Goal: Connect with others: Connect with others

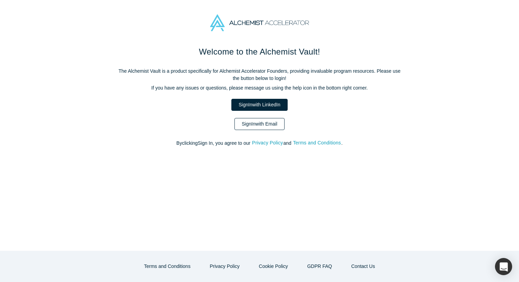
click at [247, 126] on link "Sign In with Email" at bounding box center [259, 124] width 50 height 12
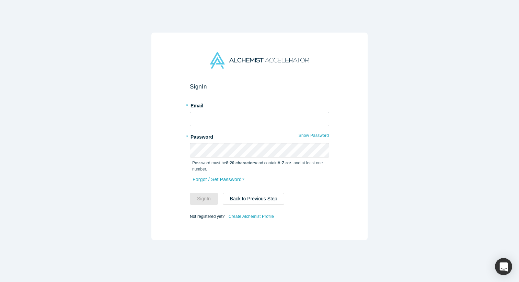
click at [242, 122] on input "text" at bounding box center [259, 119] width 139 height 14
type input "[EMAIL_ADDRESS][DOMAIN_NAME]"
click at [190, 193] on button "Sign In" at bounding box center [204, 199] width 28 height 12
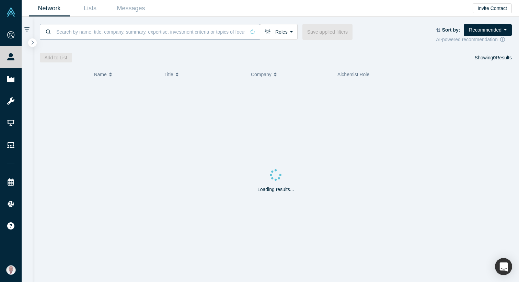
click at [98, 34] on input at bounding box center [151, 32] width 190 height 16
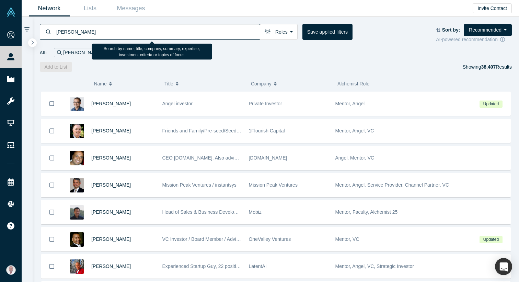
type input "[PERSON_NAME]"
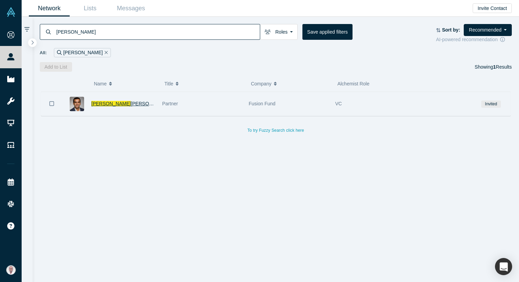
click at [131, 106] on span "[PERSON_NAME]" at bounding box center [150, 103] width 39 height 5
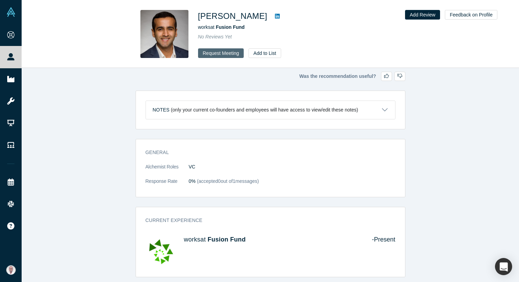
click at [214, 55] on button "Request Meeting" at bounding box center [221, 53] width 46 height 10
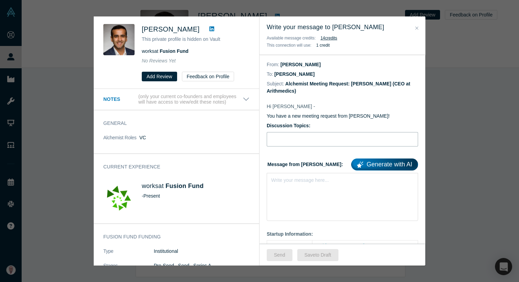
click at [309, 139] on input "Discussion Topics:" at bounding box center [342, 139] width 151 height 14
type input "Advice before Our Alchemist Demo Day"
click at [418, 26] on icon "Close" at bounding box center [416, 28] width 3 height 5
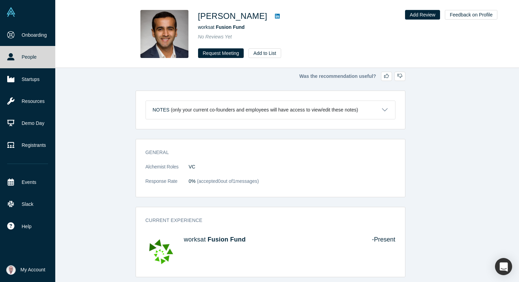
click at [17, 55] on link "People" at bounding box center [27, 57] width 55 height 22
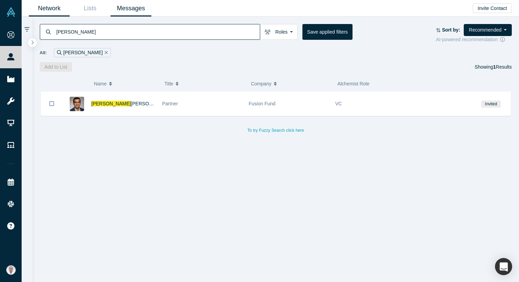
click at [130, 11] on link "Messages" at bounding box center [130, 8] width 41 height 16
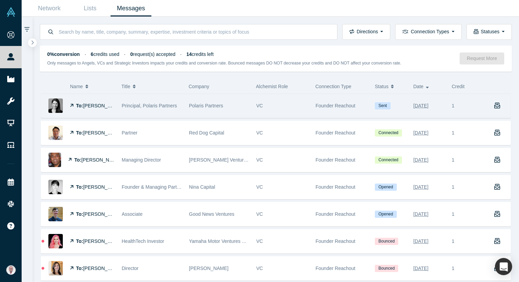
click at [147, 104] on span "Principal, Polaris Partners" at bounding box center [149, 105] width 55 height 5
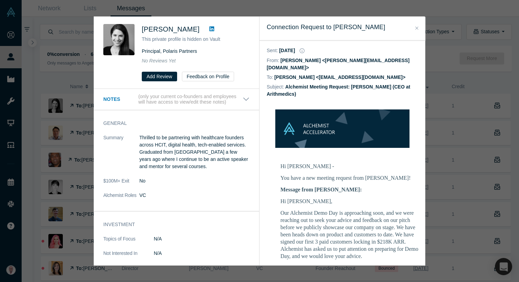
click at [280, 209] on p "Our Alchemist Demo Day is approaching soon, and we were reaching out to seek yo…" at bounding box center [352, 234] width 144 height 50
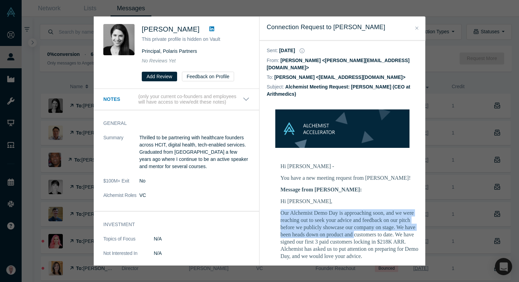
drag, startPoint x: 280, startPoint y: 203, endPoint x: 354, endPoint y: 229, distance: 78.0
click at [354, 229] on p "Our Alchemist Demo Day is approaching soon, and we were reaching out to seek yo…" at bounding box center [352, 234] width 144 height 50
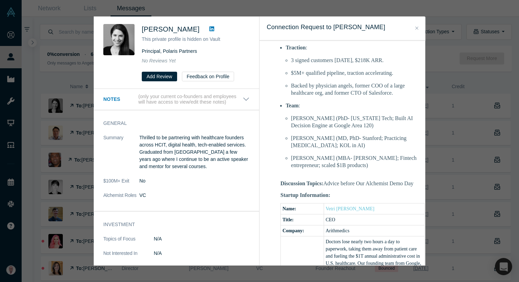
scroll to position [403, 0]
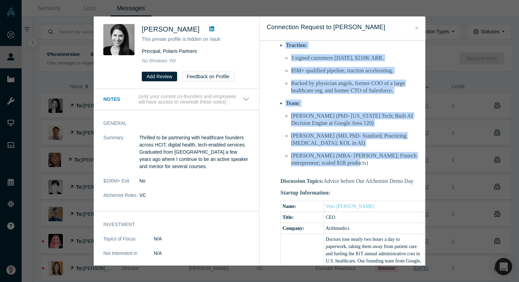
click at [345, 156] on li "[PERSON_NAME] (MBA- [PERSON_NAME]; Fintech entrepreneur; scaled $1B products)" at bounding box center [357, 159] width 133 height 14
copy div "Our Alchemist Demo Day is approaching soon, and we were reaching out to seek yo…"
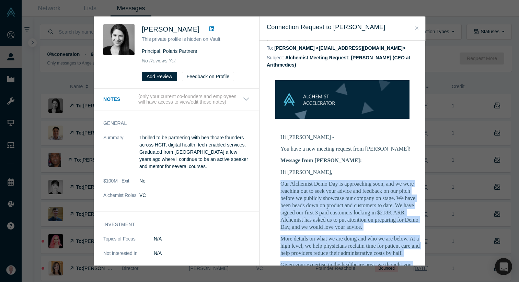
scroll to position [33, 0]
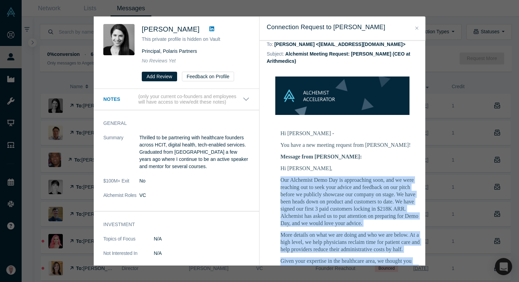
click at [417, 27] on icon "Close" at bounding box center [416, 28] width 3 height 5
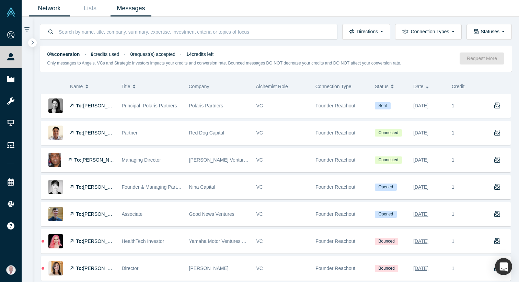
click at [43, 8] on link "Network" at bounding box center [49, 8] width 41 height 16
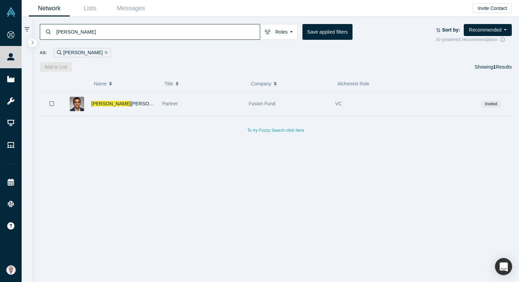
click at [104, 107] on div "[PERSON_NAME]" at bounding box center [123, 104] width 64 height 24
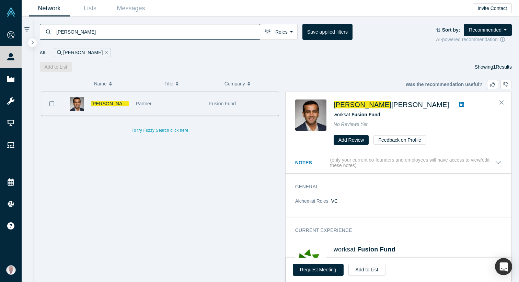
click at [131, 104] on span "[PERSON_NAME]" at bounding box center [150, 103] width 39 height 5
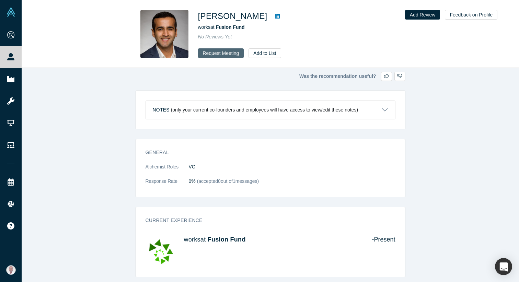
click at [215, 51] on button "Request Meeting" at bounding box center [221, 53] width 46 height 10
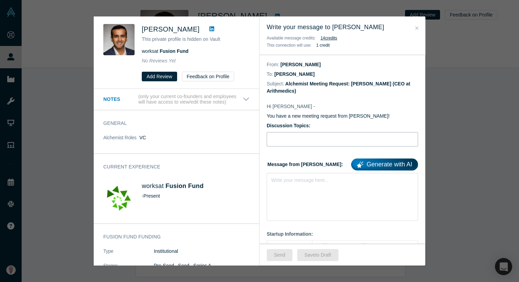
click at [301, 143] on input "Discussion Topics:" at bounding box center [342, 139] width 151 height 14
type input "Advice before Our Alchemist Demo Day"
click at [296, 189] on div "Write your message here..." at bounding box center [342, 197] width 151 height 48
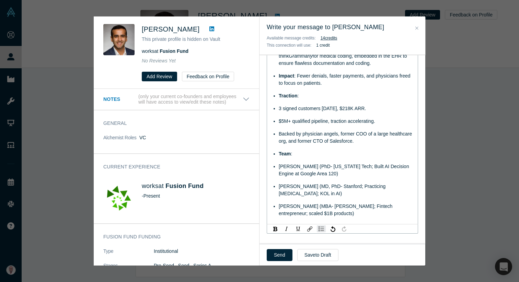
scroll to position [318, 0]
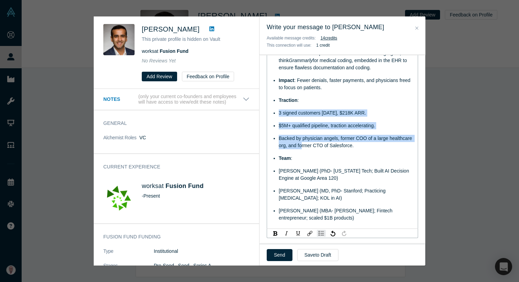
drag, startPoint x: 278, startPoint y: 113, endPoint x: 302, endPoint y: 143, distance: 38.3
click at [302, 143] on ul "Problem : U.S. physicians lose ~2 hrs/day to paperwork, fueling $1T annual admi…" at bounding box center [342, 122] width 142 height 199
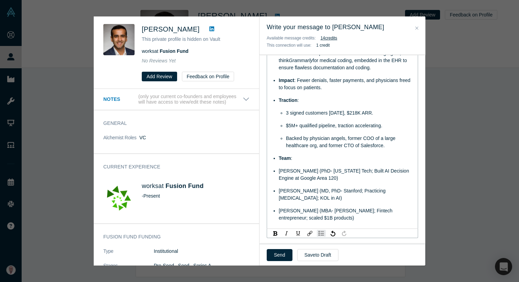
click at [279, 172] on span "[PERSON_NAME] (PhD- [US_STATE] Tech; Built AI Decision Engine at Google Area 12…" at bounding box center [345, 174] width 132 height 13
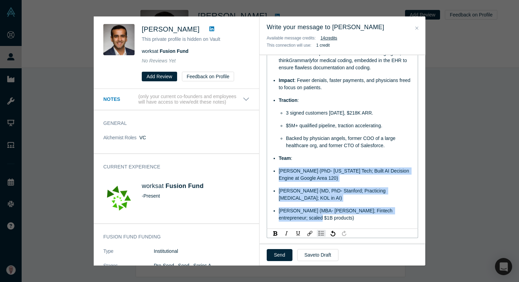
click at [302, 217] on span "[PERSON_NAME] (MBA- [PERSON_NAME]; Fintech entrepreneur; scaled $1B products)" at bounding box center [336, 214] width 115 height 13
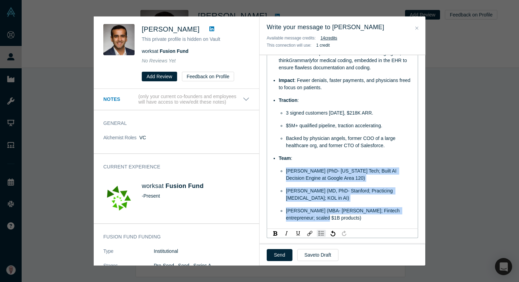
click at [302, 175] on span "[PERSON_NAME] (PhD- [US_STATE] Tech; Built AI Decision Engine at Google Area 12…" at bounding box center [342, 174] width 112 height 13
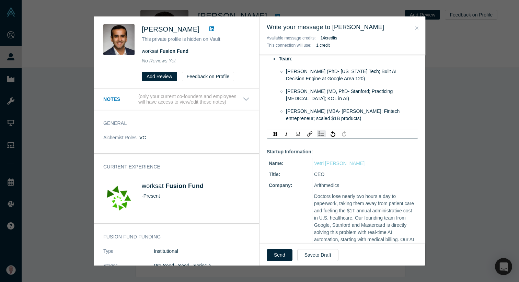
scroll to position [418, 0]
click at [341, 118] on div "[PERSON_NAME] (MBA- [PERSON_NAME]; Fintech entrepreneur; scaled $1B products)" at bounding box center [350, 115] width 128 height 14
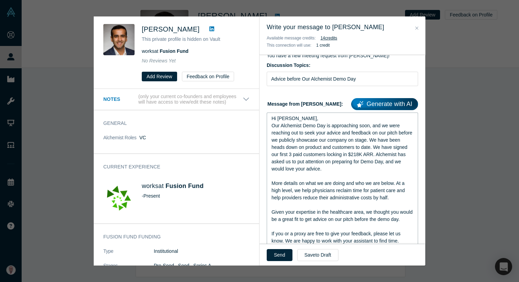
scroll to position [57, 0]
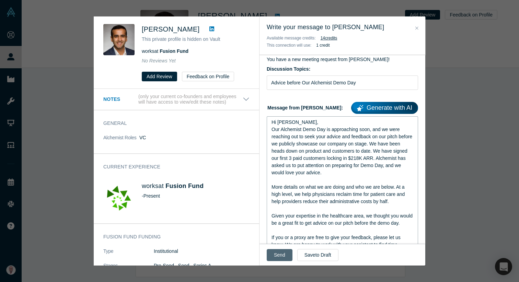
click at [280, 254] on button "Send" at bounding box center [280, 255] width 26 height 12
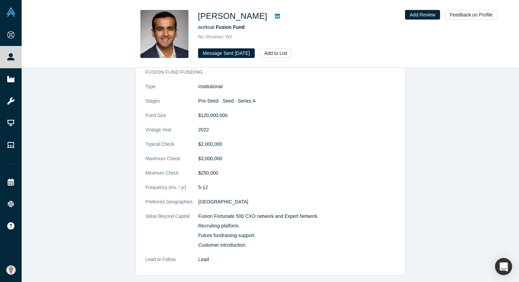
scroll to position [231, 0]
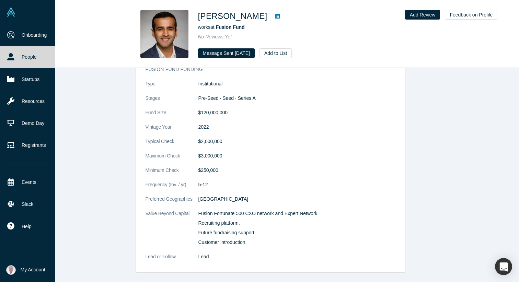
click at [31, 60] on link "People" at bounding box center [27, 57] width 55 height 22
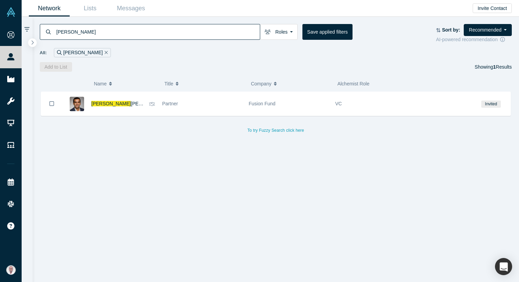
drag, startPoint x: 107, startPoint y: 28, endPoint x: 60, endPoint y: 29, distance: 46.3
click at [60, 29] on input "[PERSON_NAME]" at bounding box center [158, 32] width 204 height 16
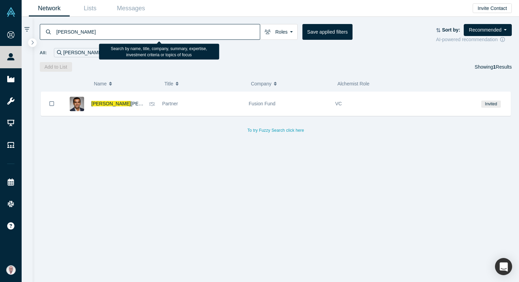
click at [60, 29] on input "[PERSON_NAME]" at bounding box center [158, 32] width 204 height 16
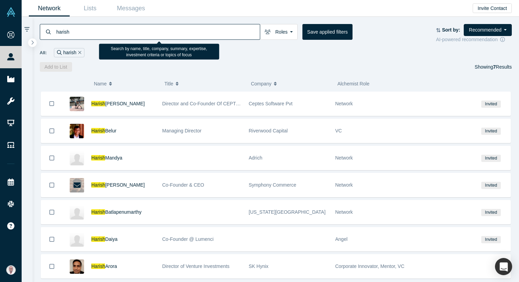
click at [135, 31] on input "harish" at bounding box center [158, 32] width 204 height 16
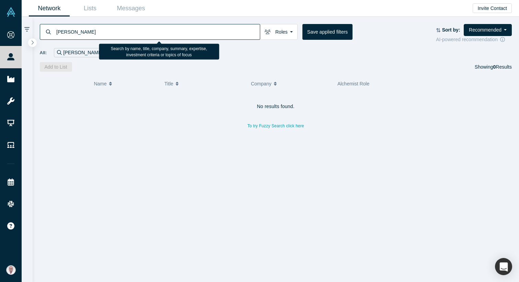
click at [77, 32] on input "[PERSON_NAME]" at bounding box center [158, 32] width 204 height 16
click at [65, 32] on input "[PERSON_NAME]" at bounding box center [158, 32] width 204 height 16
click at [98, 34] on input "[PERSON_NAME]" at bounding box center [158, 32] width 204 height 16
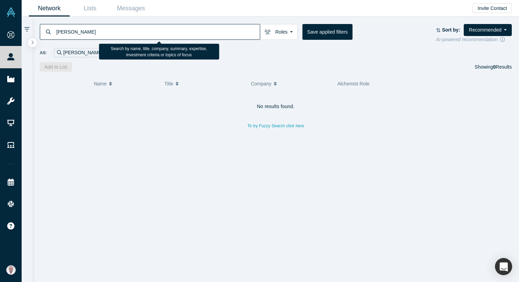
click at [98, 34] on input "[PERSON_NAME]" at bounding box center [158, 32] width 204 height 16
type input "general catalyst"
